Goal: Task Accomplishment & Management: Complete application form

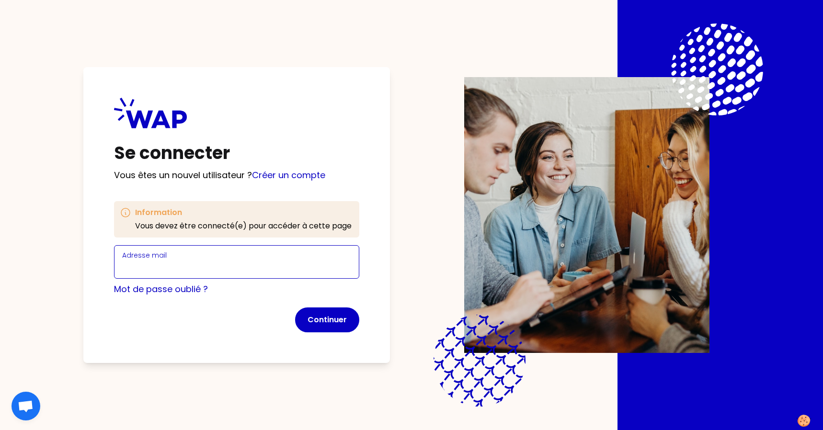
click at [260, 262] on input "Adresse mail" at bounding box center [236, 267] width 229 height 13
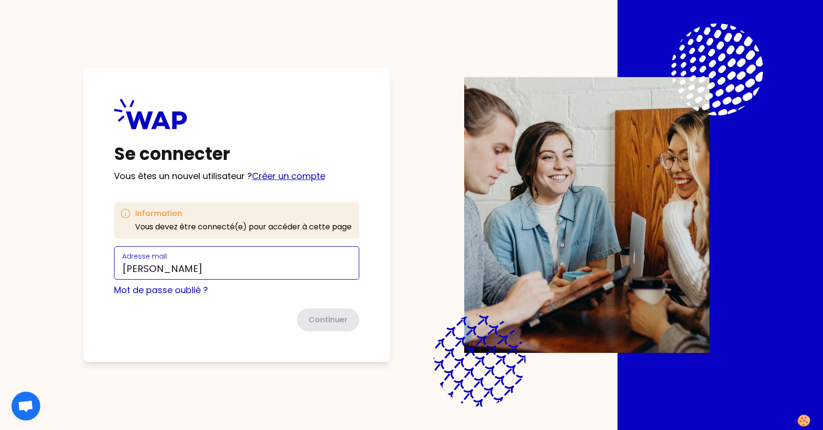
type input "[PERSON_NAME]"
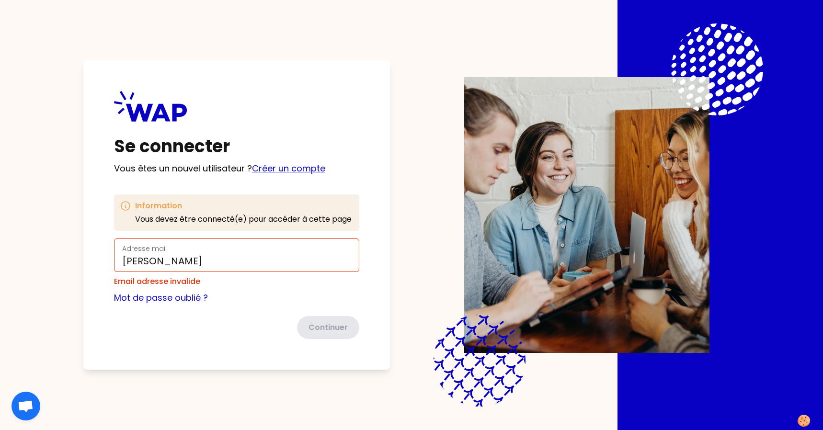
click at [272, 175] on div "Se connecter Vous êtes un nouvel utilisateur ? Créer un compte Information Vous…" at bounding box center [236, 214] width 307 height 309
click at [271, 166] on link "Créer un compte" at bounding box center [288, 168] width 73 height 12
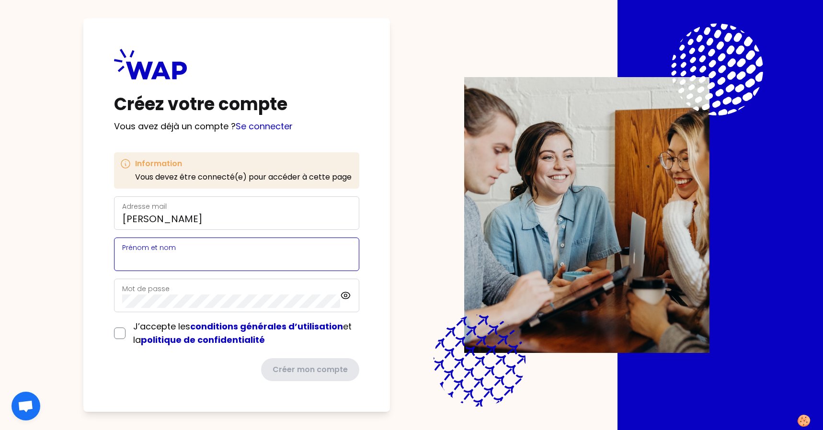
click at [185, 263] on input "Prénom et nom" at bounding box center [236, 259] width 229 height 13
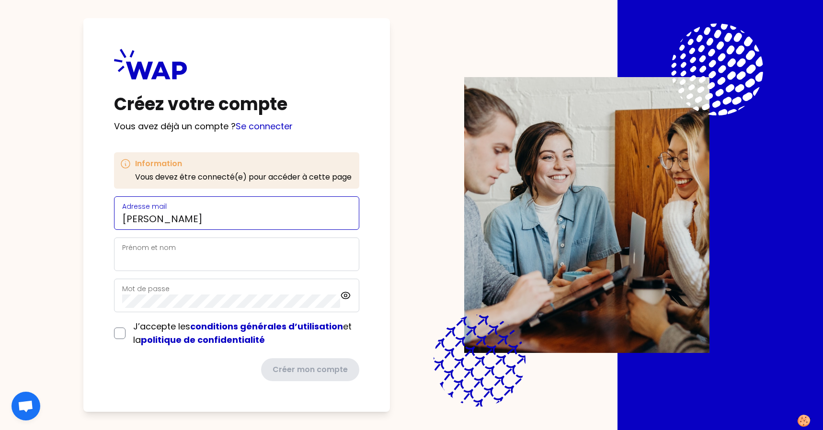
click at [183, 222] on form "Adresse mail [PERSON_NAME] et nom Mot de passe J’accepte les conditions général…" at bounding box center [236, 288] width 245 height 185
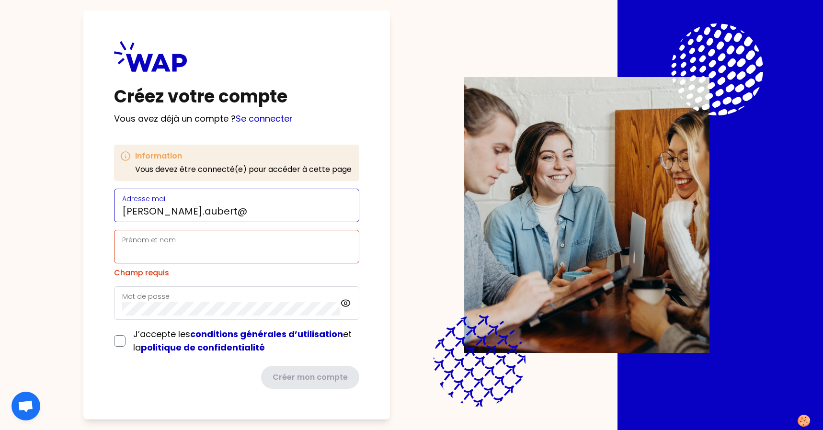
type input "[PERSON_NAME][EMAIL_ADDRESS][DOMAIN_NAME]"
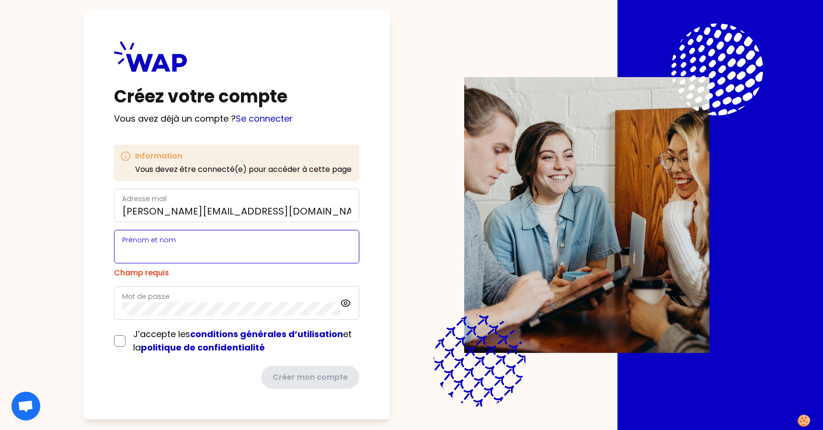
click at [179, 246] on input "Prénom et nom" at bounding box center [236, 252] width 229 height 13
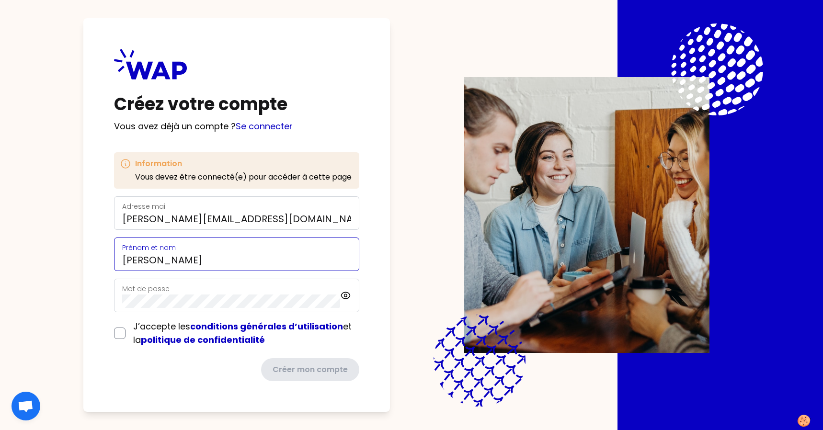
type input "[PERSON_NAME]"
click at [180, 288] on div "Mot de passe" at bounding box center [231, 295] width 218 height 25
click at [346, 297] on div "Mot de passe" at bounding box center [236, 296] width 245 height 34
